Goal: Information Seeking & Learning: Learn about a topic

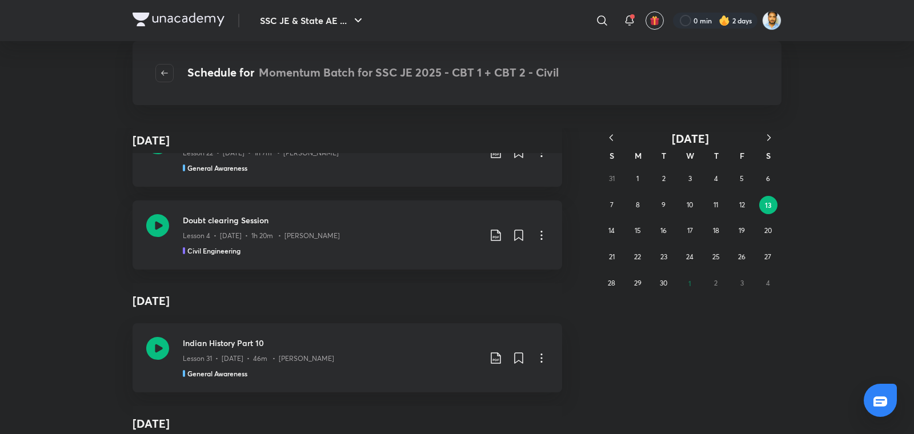
scroll to position [17982, 0]
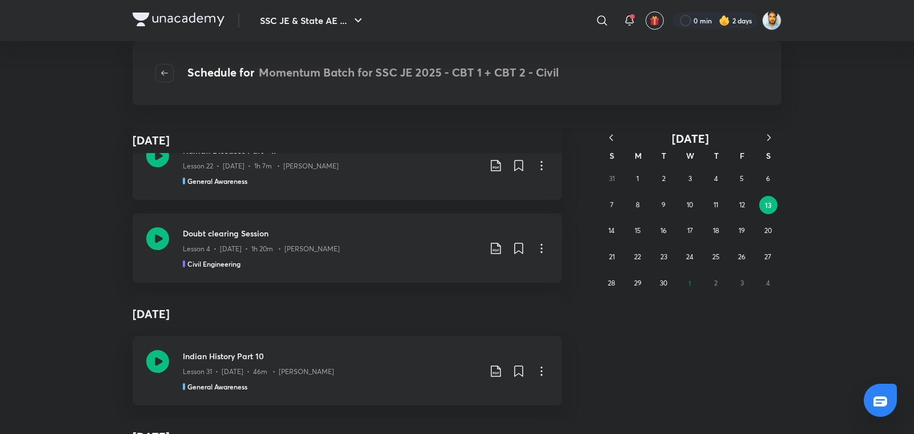
click at [290, 248] on p "Lesson 4 • Sept 13 • 1h 20m • Shailesh Vaidya" at bounding box center [261, 249] width 157 height 10
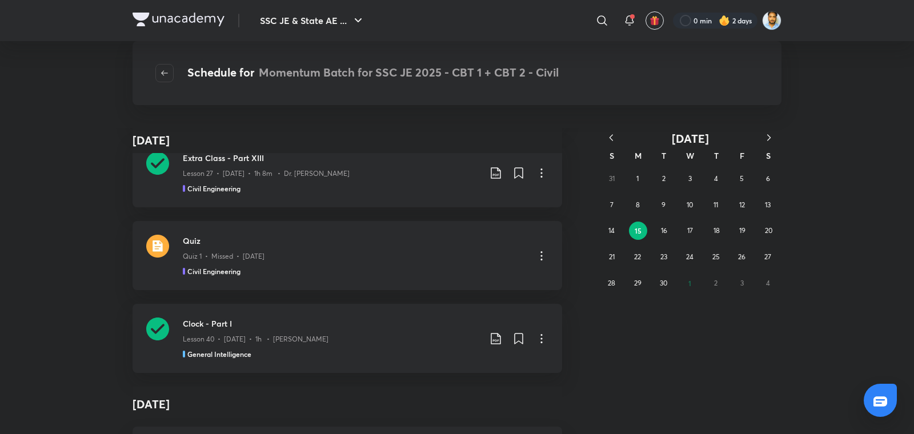
scroll to position [71185, 0]
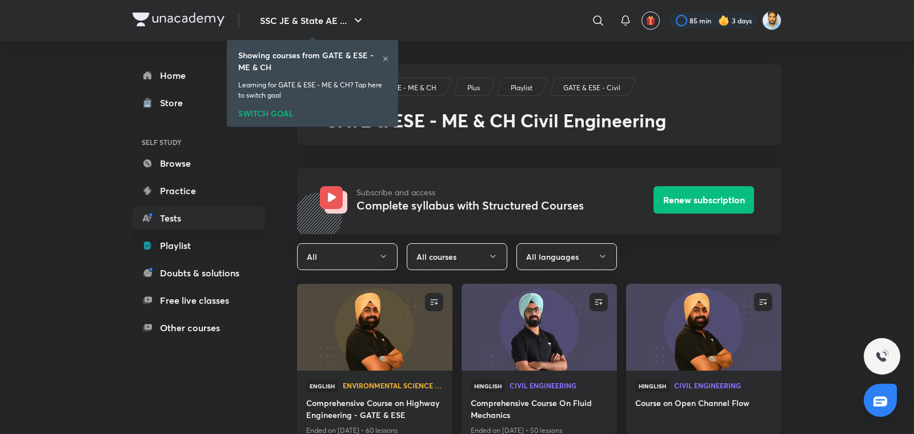
click at [387, 62] on div at bounding box center [385, 59] width 7 height 9
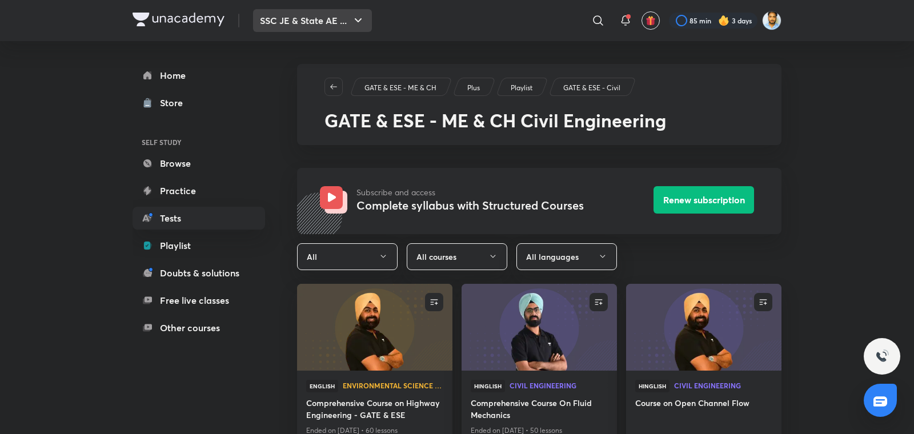
click at [344, 22] on button "SSC JE & State AE ..." at bounding box center [312, 20] width 119 height 23
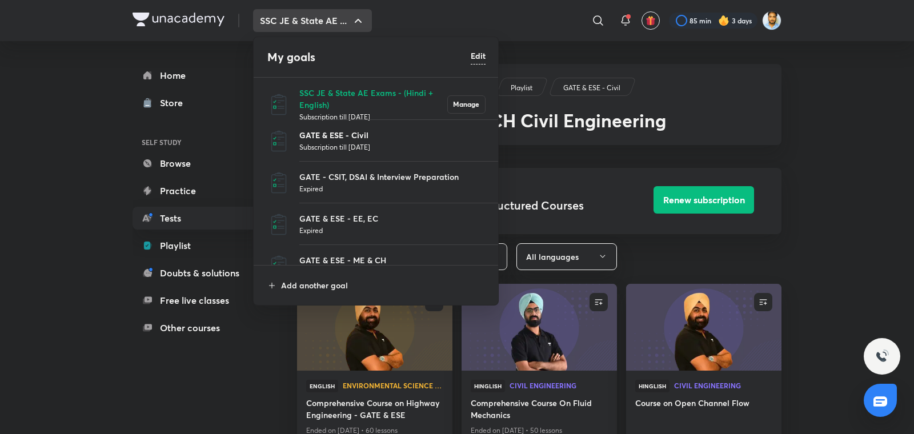
click at [341, 140] on p "GATE & ESE - Civil" at bounding box center [392, 135] width 186 height 12
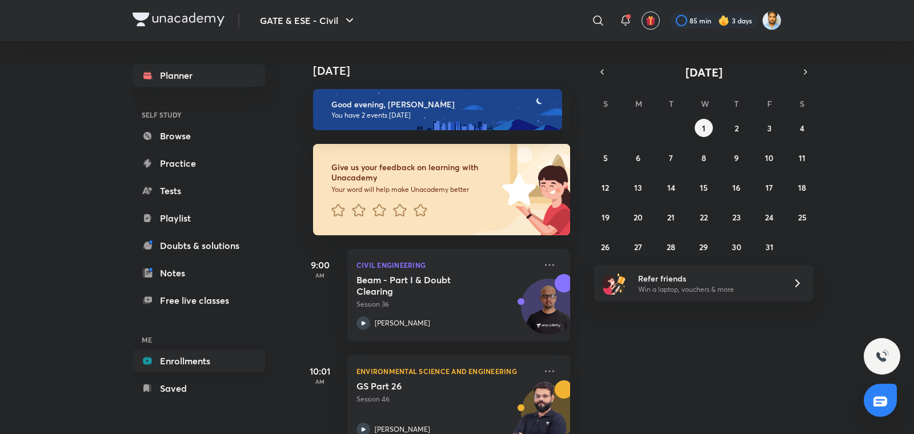
click at [198, 357] on link "Enrollments" at bounding box center [198, 360] width 132 height 23
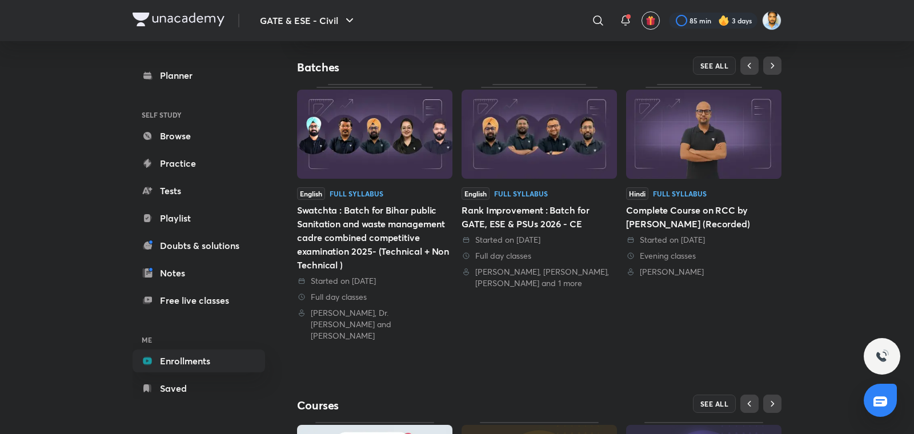
scroll to position [220, 0]
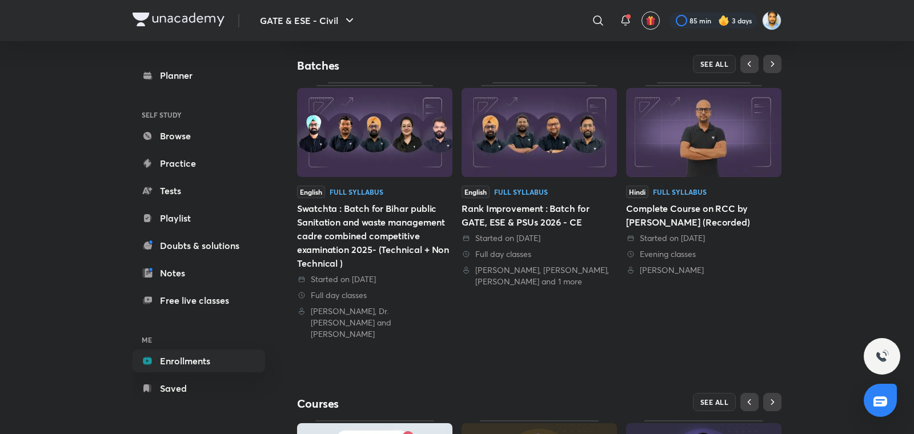
click at [395, 252] on div "Swatchta : Batch for Bihar public Sanitation and waste management cadre combine…" at bounding box center [374, 236] width 155 height 69
click at [452, 235] on div "Swatchta : Batch for Bihar public Sanitation and waste management cadre combine…" at bounding box center [374, 236] width 155 height 69
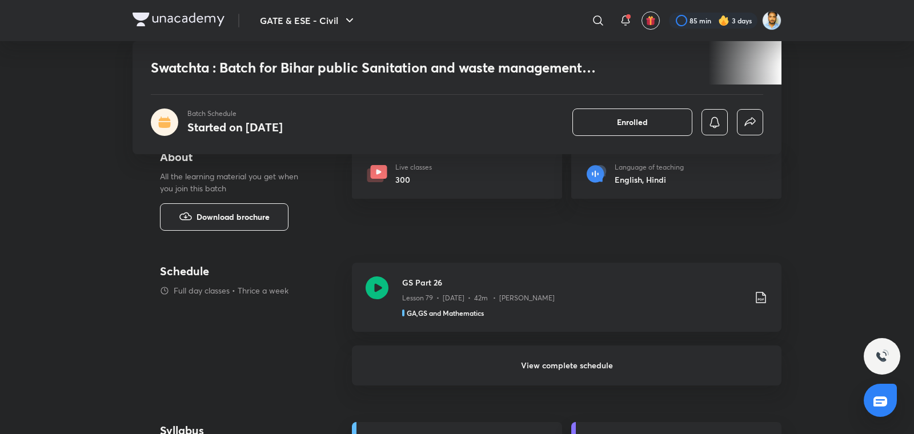
scroll to position [458, 0]
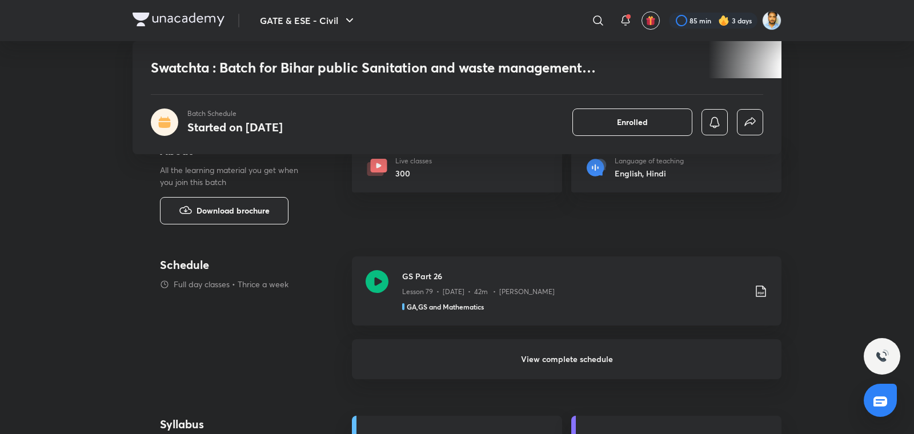
click at [587, 366] on h6 "View complete schedule" at bounding box center [566, 359] width 429 height 40
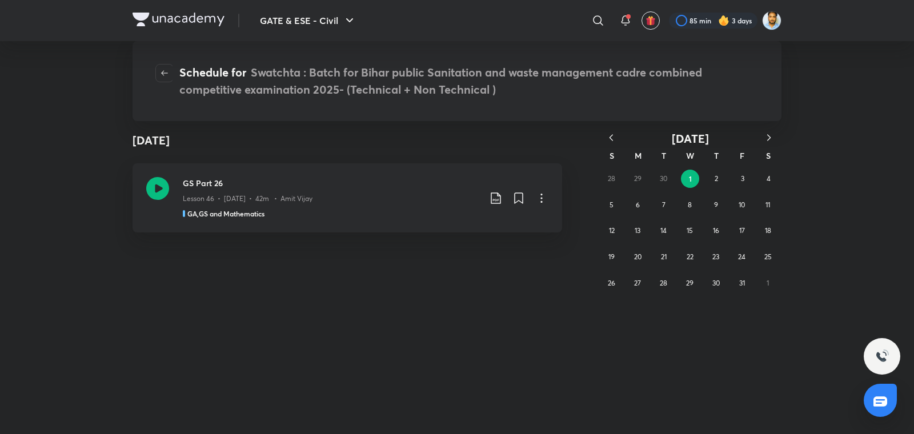
click at [608, 135] on icon "button" at bounding box center [610, 137] width 11 height 11
click at [771, 136] on icon "button" at bounding box center [768, 137] width 11 height 11
click at [721, 183] on button "2" at bounding box center [716, 179] width 18 height 18
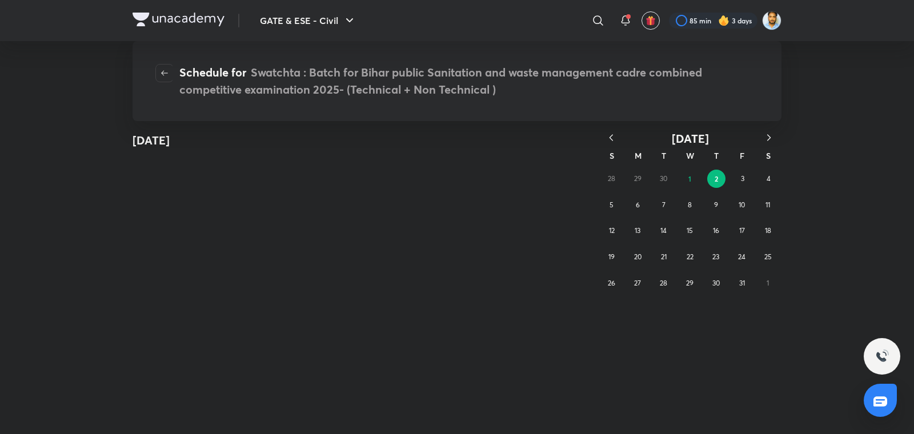
click at [612, 142] on icon "button" at bounding box center [610, 137] width 11 height 11
click at [743, 199] on button "8" at bounding box center [742, 205] width 18 height 18
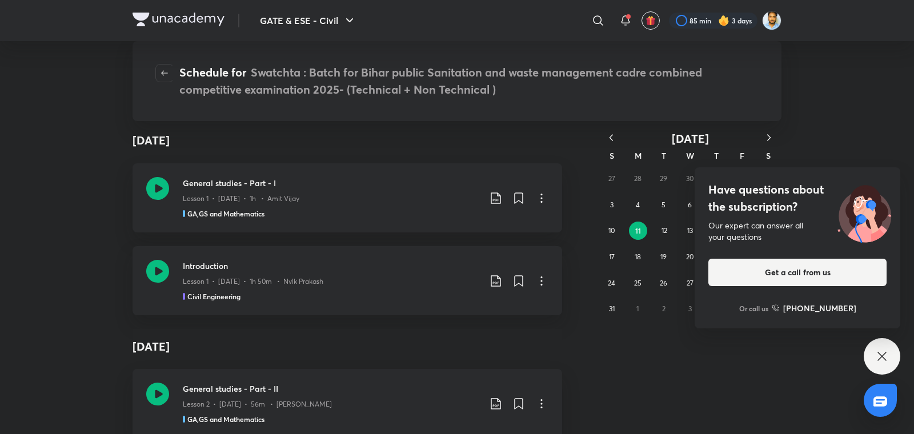
click at [874, 363] on div "Have questions about the subscription? Our expert can answer all your questions…" at bounding box center [881, 356] width 37 height 37
